Goal: Information Seeking & Learning: Learn about a topic

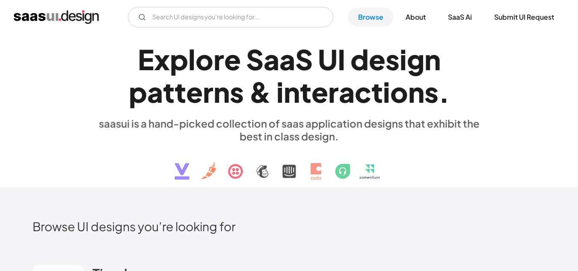
click at [190, 177] on img at bounding box center [289, 164] width 259 height 44
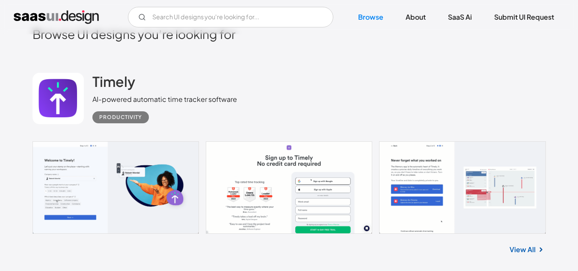
scroll to position [193, 0]
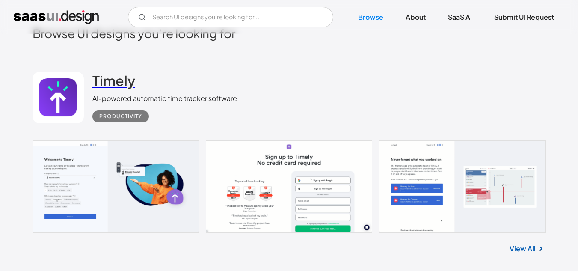
click at [120, 83] on h2 "Timely" at bounding box center [113, 80] width 43 height 17
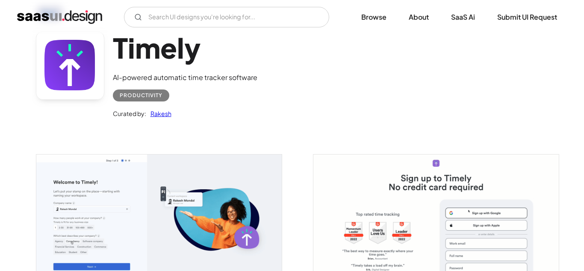
scroll to position [46, 0]
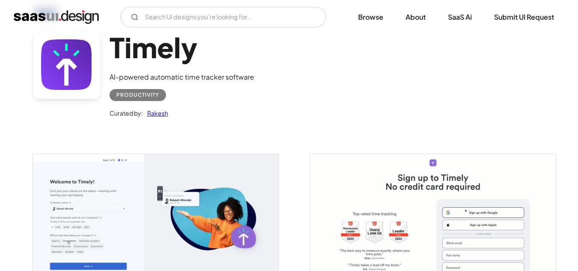
click at [211, 180] on img "open lightbox" at bounding box center [155, 221] width 245 height 135
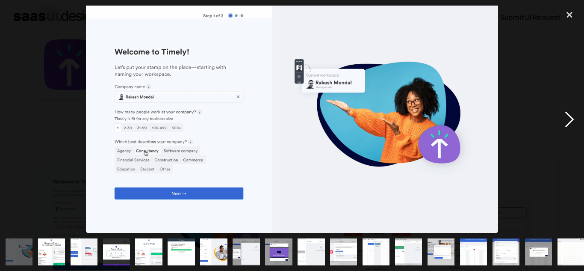
click at [566, 117] on div "next image" at bounding box center [569, 120] width 29 height 228
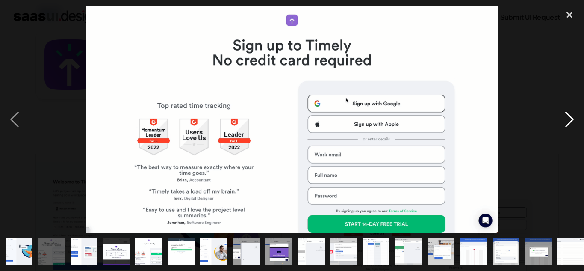
click at [566, 117] on div "next image" at bounding box center [569, 120] width 29 height 228
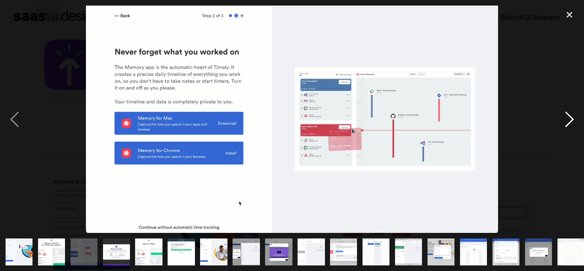
click at [566, 117] on div "next image" at bounding box center [569, 120] width 29 height 228
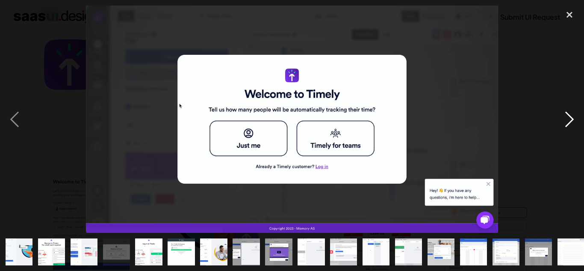
click at [566, 117] on div "next image" at bounding box center [569, 120] width 29 height 228
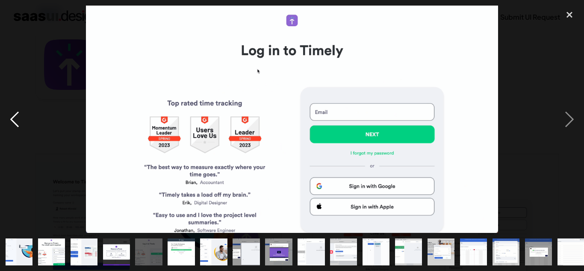
click at [20, 123] on div "previous image" at bounding box center [14, 120] width 29 height 228
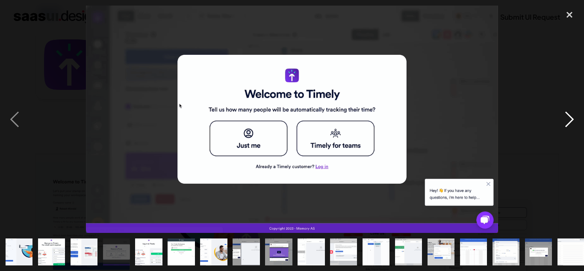
click at [570, 117] on div "next image" at bounding box center [569, 120] width 29 height 228
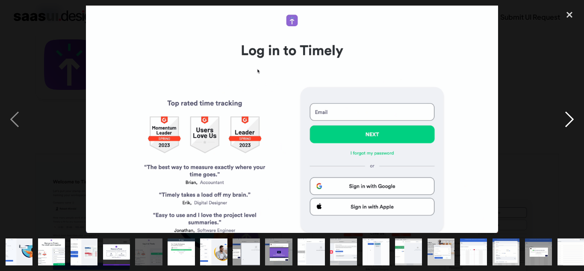
click at [571, 113] on div "next image" at bounding box center [569, 120] width 29 height 228
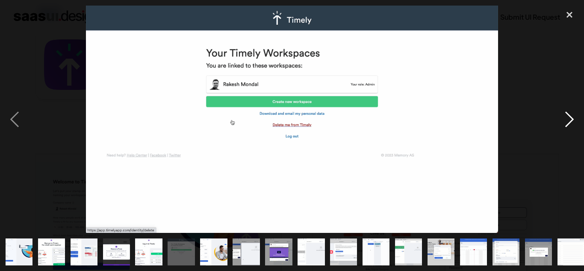
click at [571, 113] on div "next image" at bounding box center [569, 120] width 29 height 228
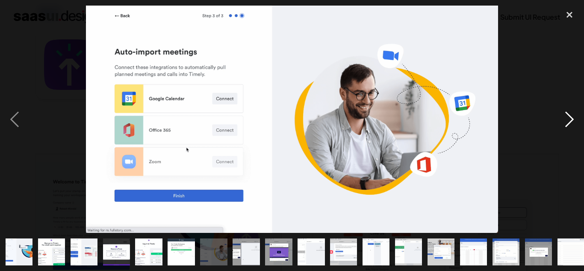
click at [571, 113] on div "next image" at bounding box center [569, 120] width 29 height 228
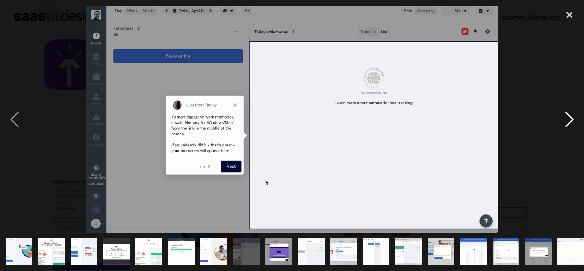
click at [570, 118] on div "next image" at bounding box center [569, 120] width 29 height 228
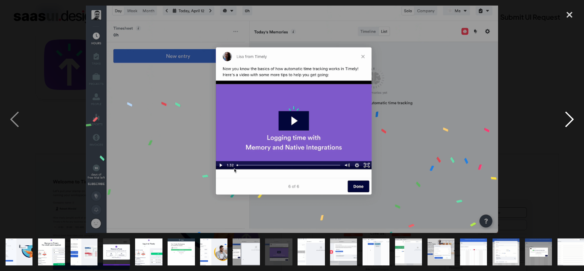
click at [570, 118] on div "next image" at bounding box center [569, 120] width 29 height 228
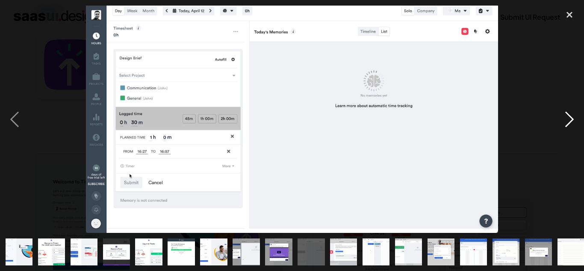
click at [571, 118] on div "next image" at bounding box center [569, 120] width 29 height 228
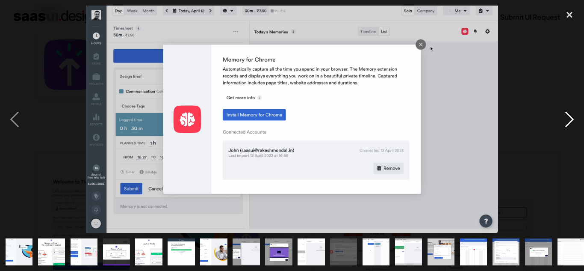
click at [571, 118] on div "next image" at bounding box center [569, 120] width 29 height 228
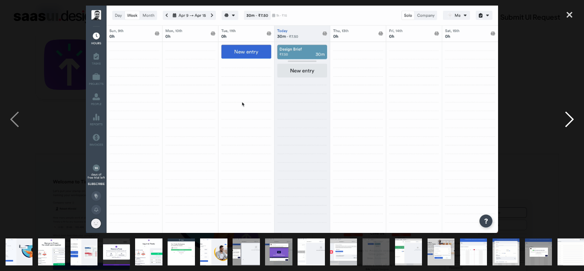
click at [571, 118] on div "next image" at bounding box center [569, 120] width 29 height 228
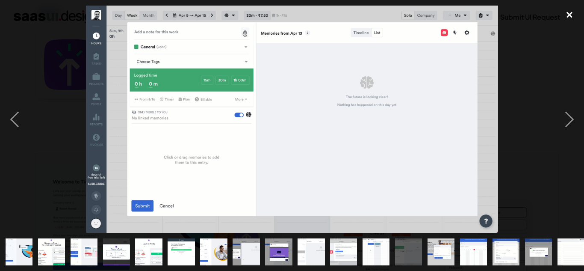
click at [571, 16] on div "close lightbox" at bounding box center [569, 15] width 29 height 19
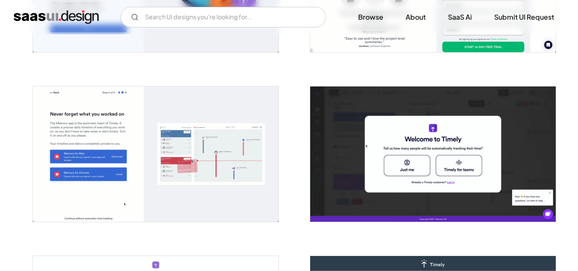
scroll to position [0, 0]
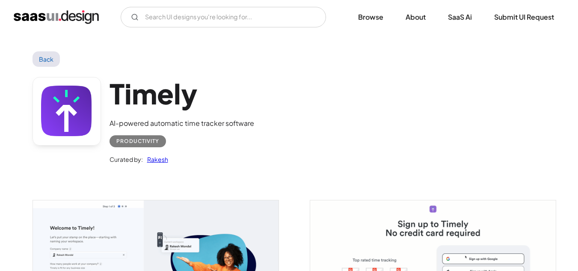
click at [63, 19] on img "home" at bounding box center [56, 17] width 85 height 14
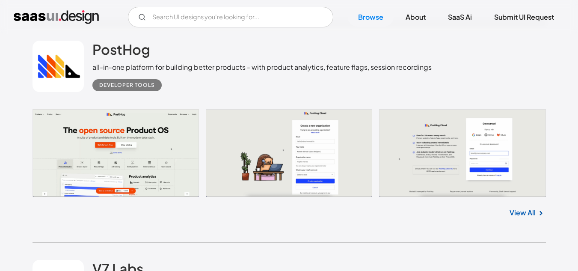
scroll to position [3159, 0]
click at [369, 21] on link "Browse" at bounding box center [371, 17] width 46 height 19
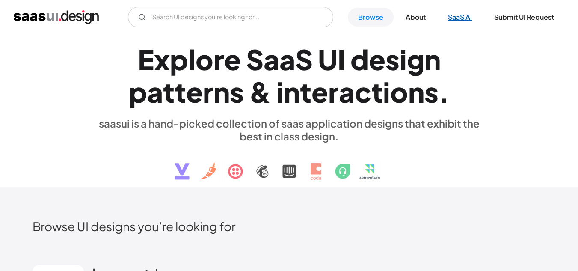
click at [460, 18] on link "SaaS Ai" at bounding box center [460, 17] width 44 height 19
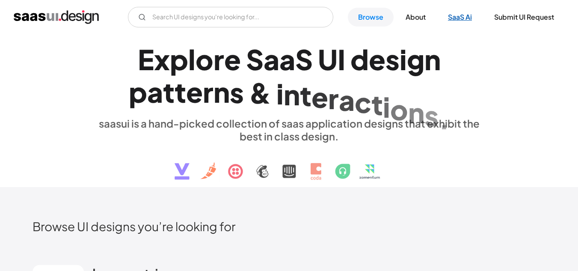
click at [459, 15] on link "SaaS Ai" at bounding box center [460, 17] width 44 height 19
